Goal: Task Accomplishment & Management: Manage account settings

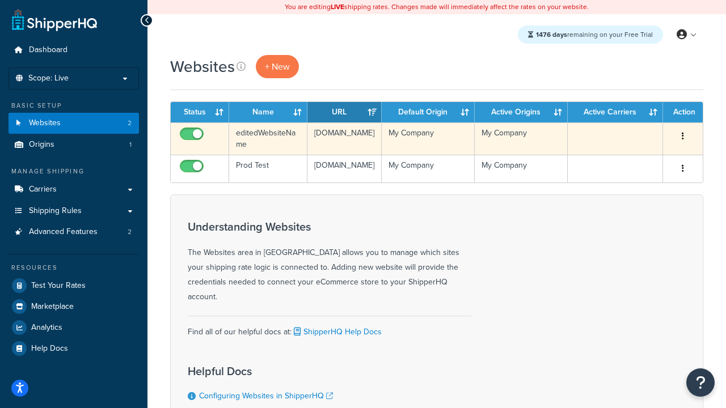
click at [682, 137] on icon "button" at bounding box center [682, 136] width 2 height 8
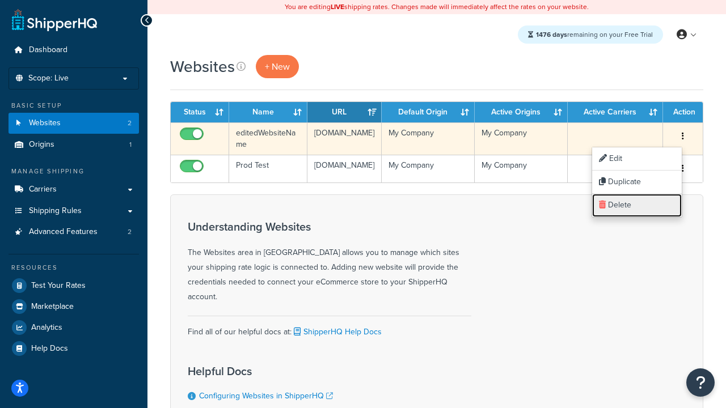
click at [637, 205] on link "Delete" at bounding box center [637, 205] width 90 height 23
